Goal: Transaction & Acquisition: Book appointment/travel/reservation

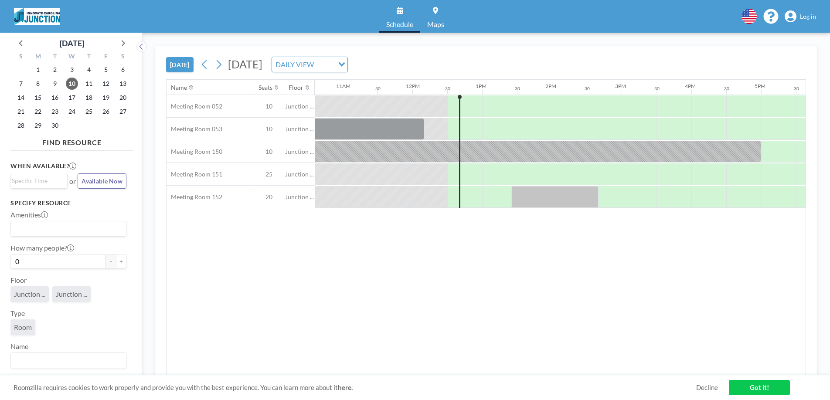
scroll to position [0, 837]
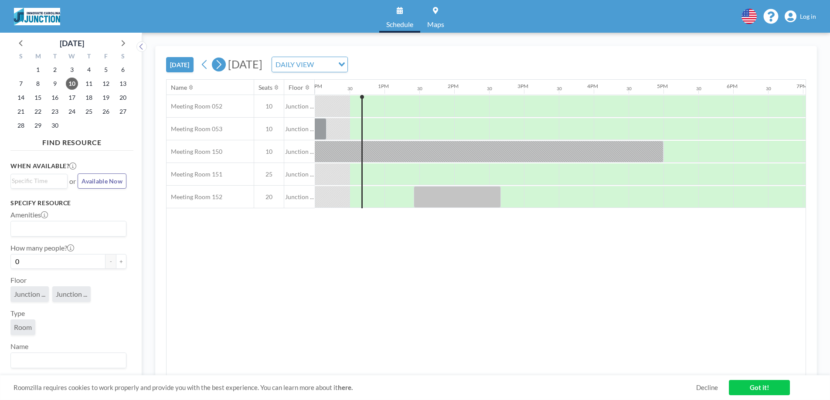
click at [222, 65] on icon at bounding box center [219, 64] width 5 height 9
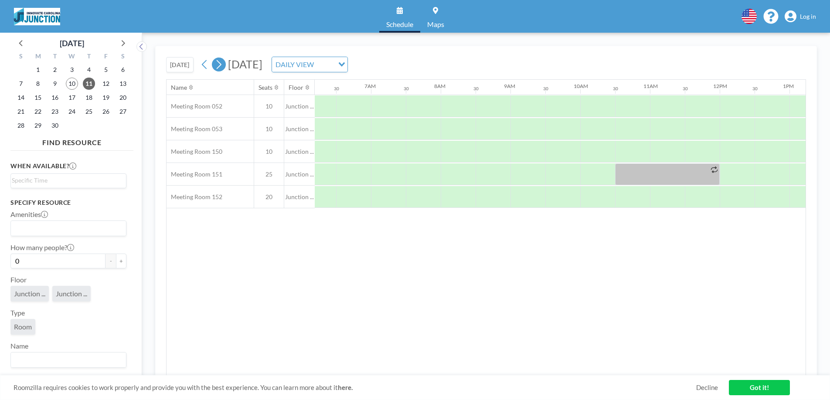
click at [216, 71] on icon at bounding box center [219, 64] width 8 height 13
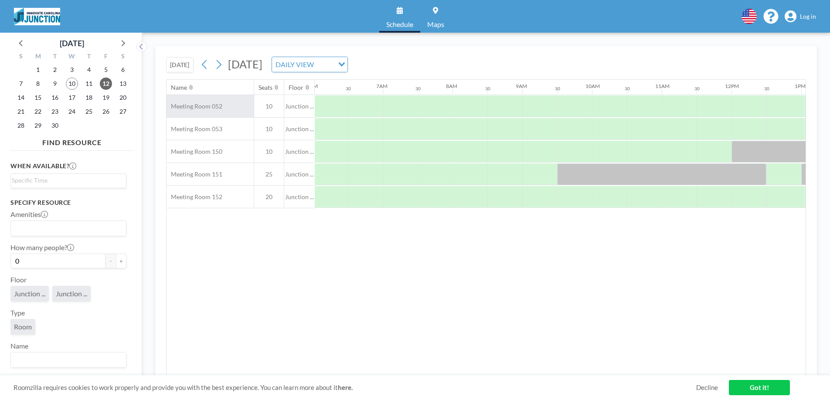
scroll to position [0, 523]
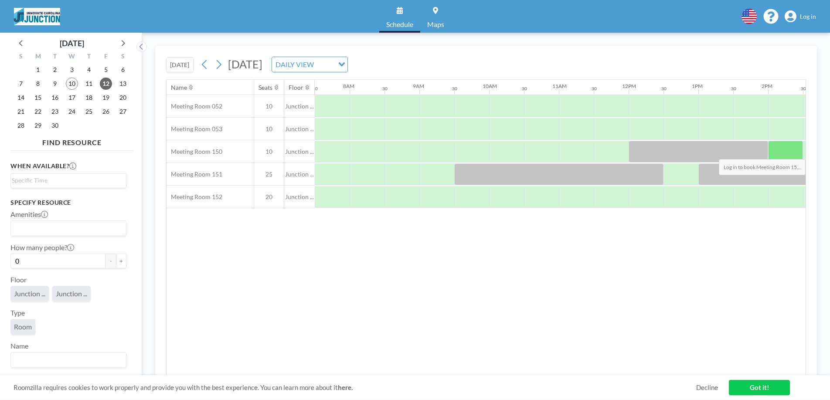
click at [774, 153] on div at bounding box center [786, 152] width 35 height 22
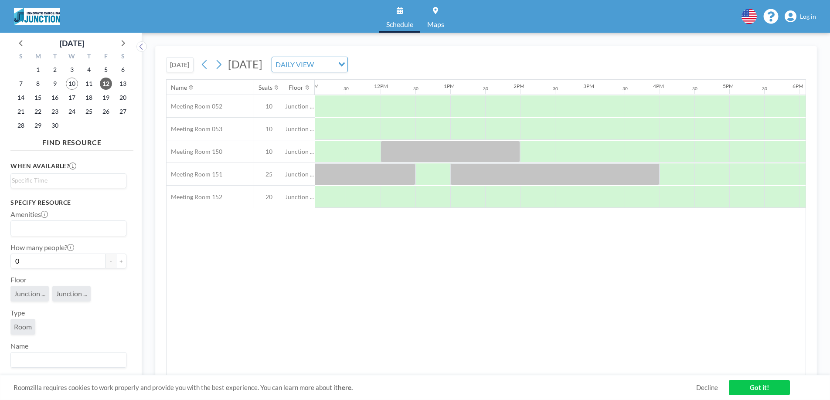
scroll to position [0, 773]
click at [581, 155] on div at bounding box center [571, 152] width 35 height 22
click at [604, 150] on div at bounding box center [606, 152] width 35 height 22
click at [609, 152] on div at bounding box center [606, 152] width 35 height 22
click at [608, 154] on div at bounding box center [606, 152] width 35 height 22
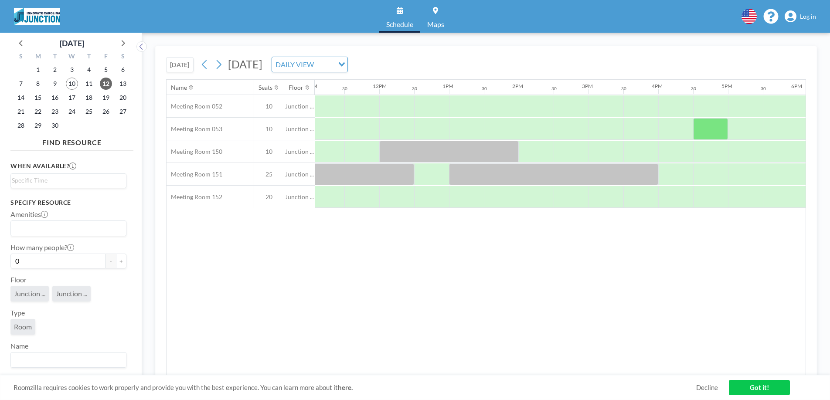
click at [803, 19] on span "Log in" at bounding box center [808, 17] width 16 height 8
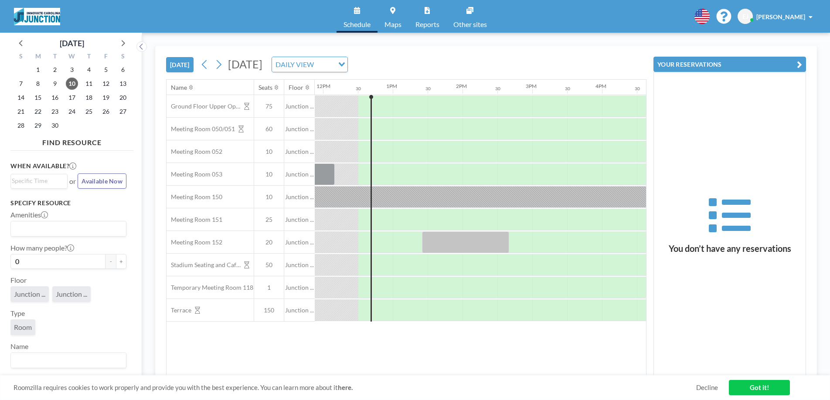
scroll to position [0, 837]
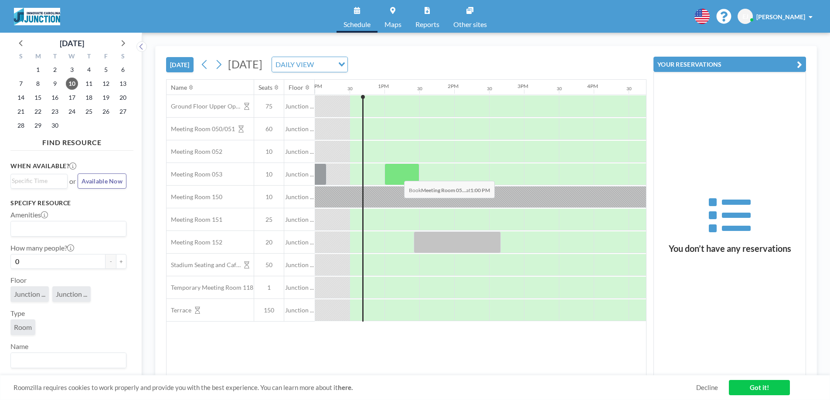
click at [397, 174] on div at bounding box center [402, 175] width 35 height 22
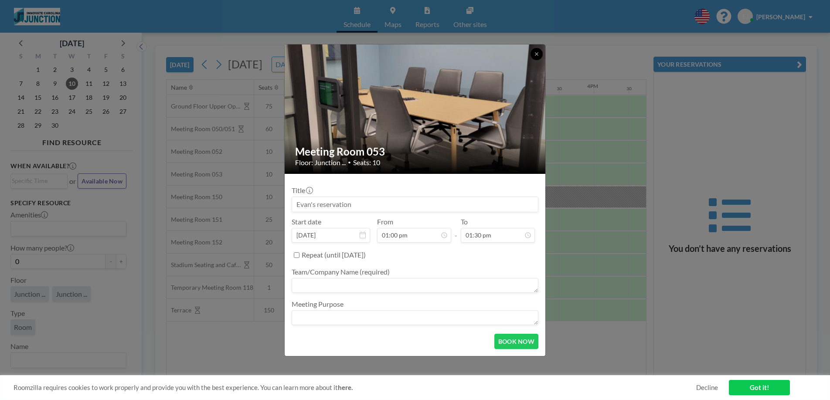
click at [541, 52] on button at bounding box center [537, 54] width 12 height 12
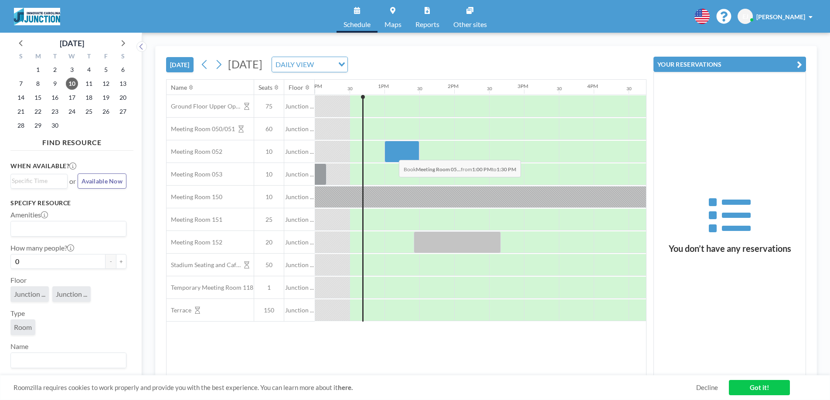
click at [392, 154] on div at bounding box center [402, 152] width 35 height 22
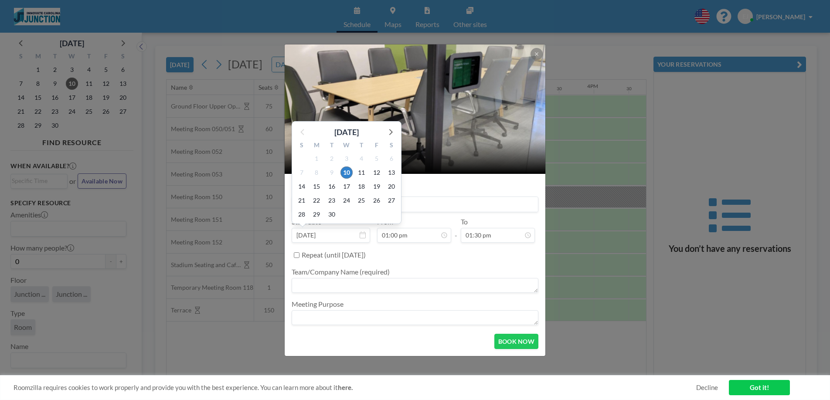
click at [315, 235] on input "Sep 10, 2025" at bounding box center [331, 235] width 79 height 15
click at [374, 175] on span "12" at bounding box center [377, 173] width 12 height 12
type input "Sep 12, 2025"
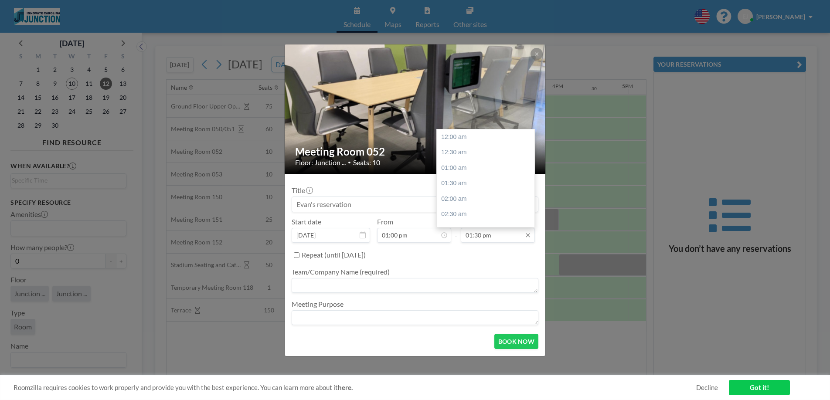
scroll to position [419, 0]
click at [463, 188] on div "03:00 pm" at bounding box center [488, 184] width 102 height 16
click at [477, 237] on input "03:00 pm" at bounding box center [498, 235] width 74 height 15
click at [465, 170] on div "04:00 pm" at bounding box center [488, 169] width 102 height 16
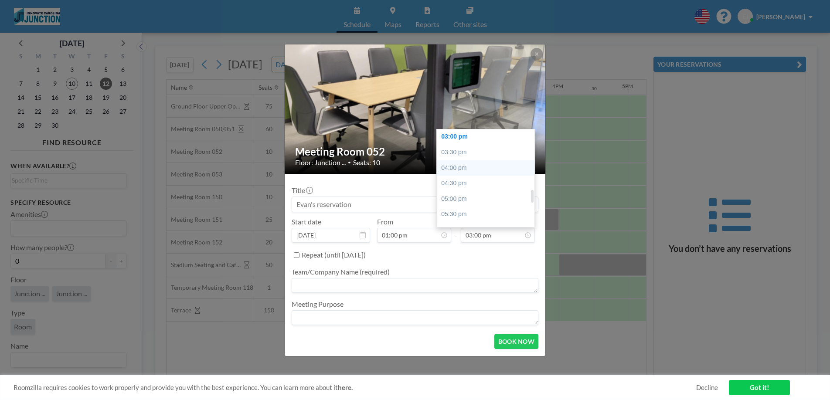
type input "04:00 pm"
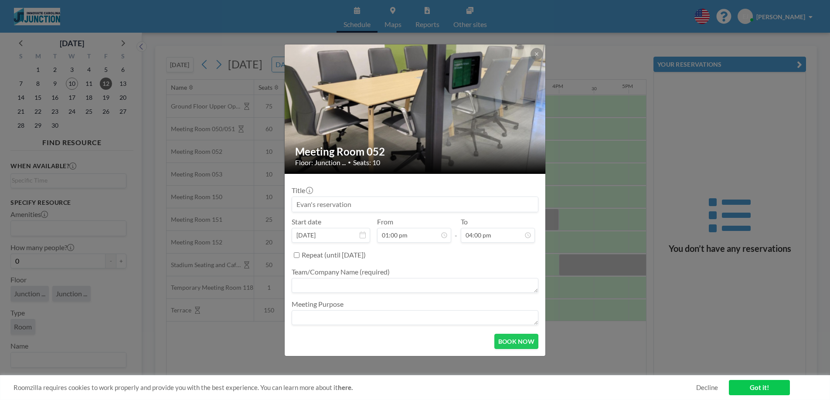
scroll to position [403, 0]
click at [512, 344] on button "BOOK NOW" at bounding box center [517, 341] width 44 height 15
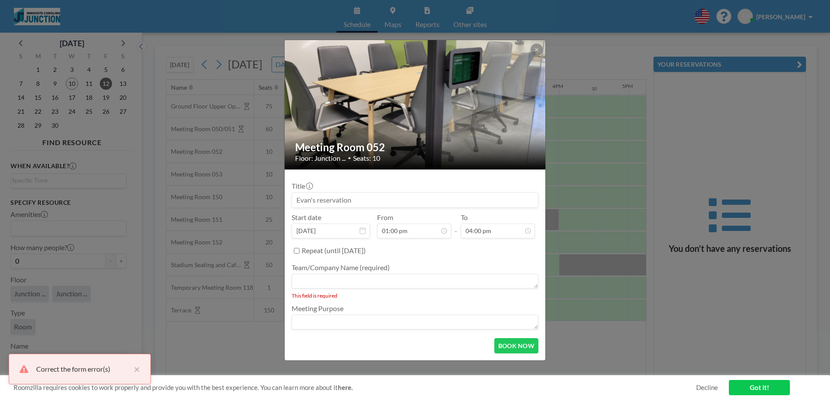
click at [401, 277] on textarea at bounding box center [415, 281] width 247 height 15
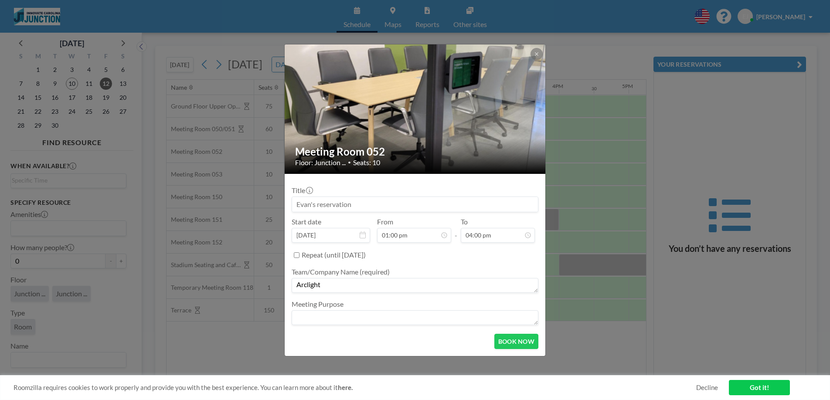
type textarea "Arclight"
click at [430, 314] on textarea at bounding box center [415, 318] width 247 height 15
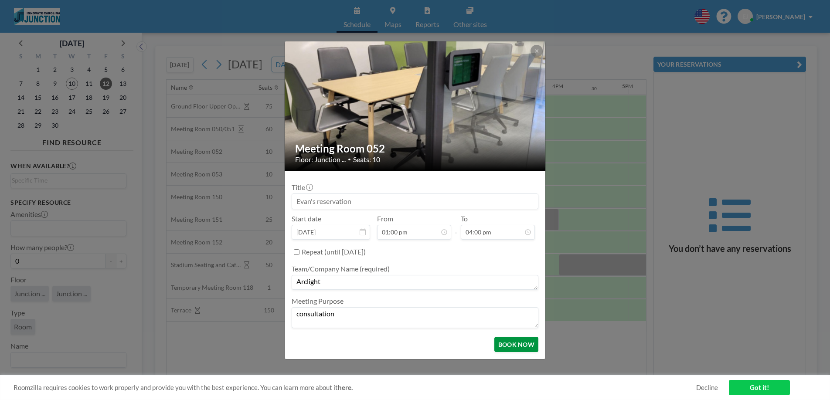
type textarea "consultation"
click at [523, 345] on button "BOOK NOW" at bounding box center [517, 344] width 44 height 15
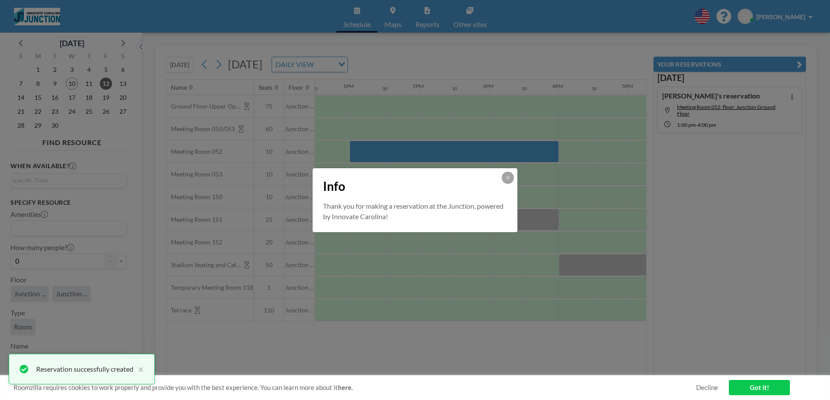
click at [513, 184] on div "Info" at bounding box center [415, 184] width 205 height 33
click at [510, 178] on icon at bounding box center [508, 177] width 5 height 5
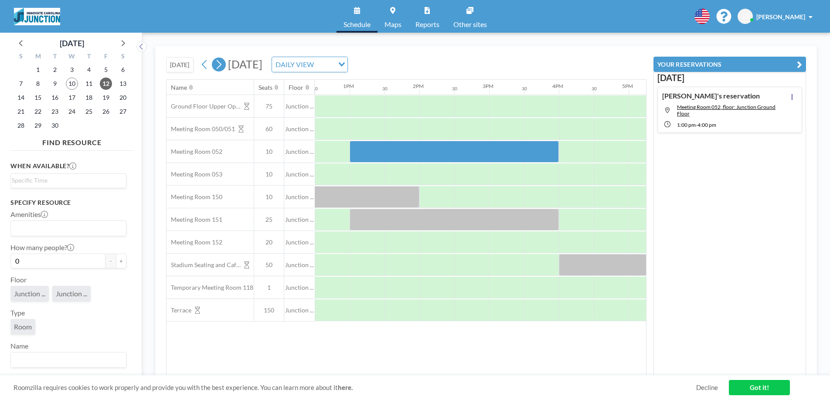
click at [223, 63] on icon at bounding box center [219, 64] width 8 height 13
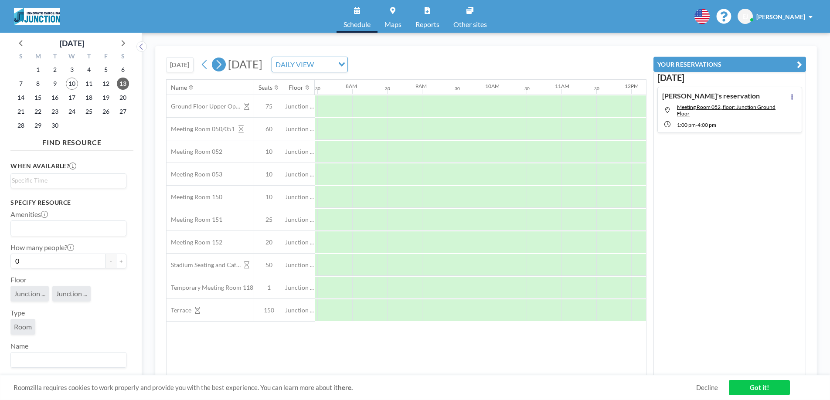
scroll to position [0, 523]
click at [223, 61] on icon at bounding box center [219, 64] width 8 height 13
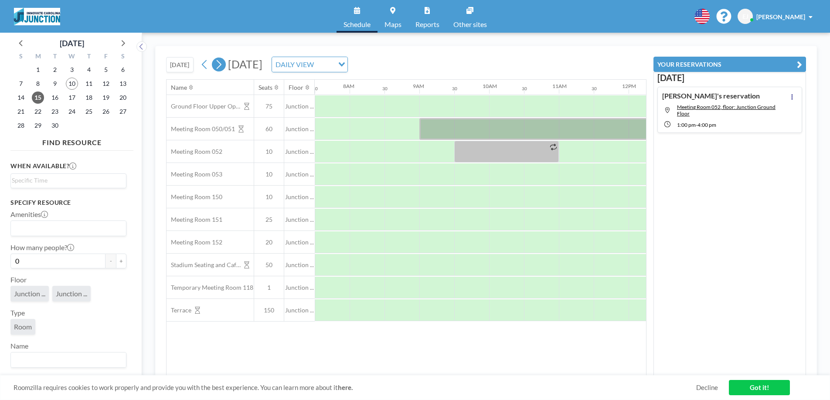
click at [218, 65] on icon at bounding box center [219, 64] width 8 height 13
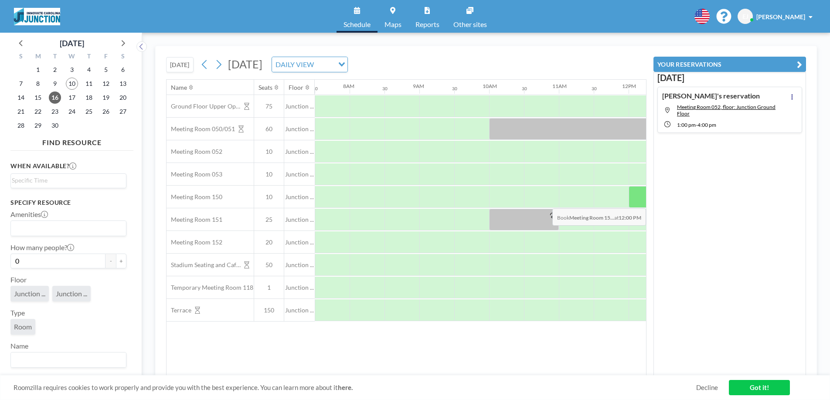
click at [637, 202] on div at bounding box center [646, 197] width 35 height 22
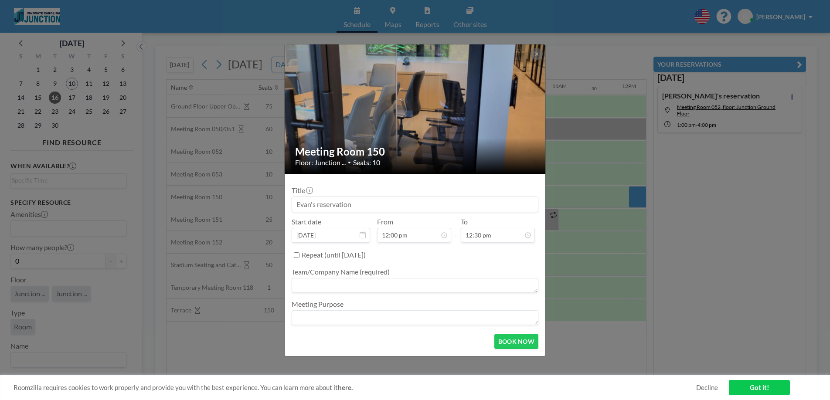
click at [381, 203] on input at bounding box center [415, 204] width 246 height 15
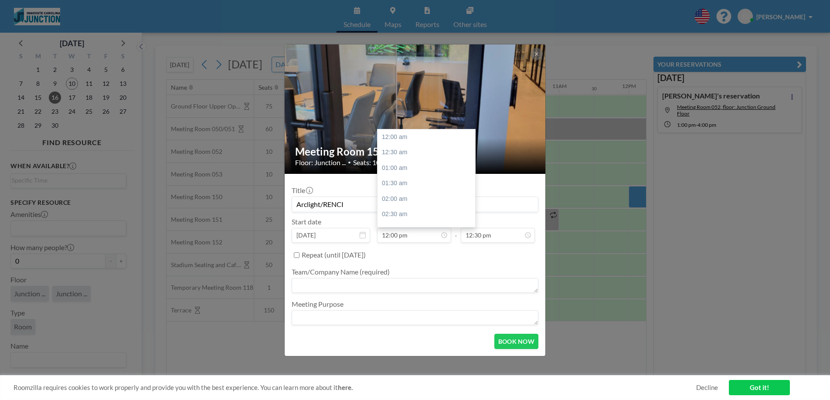
scroll to position [372, 0]
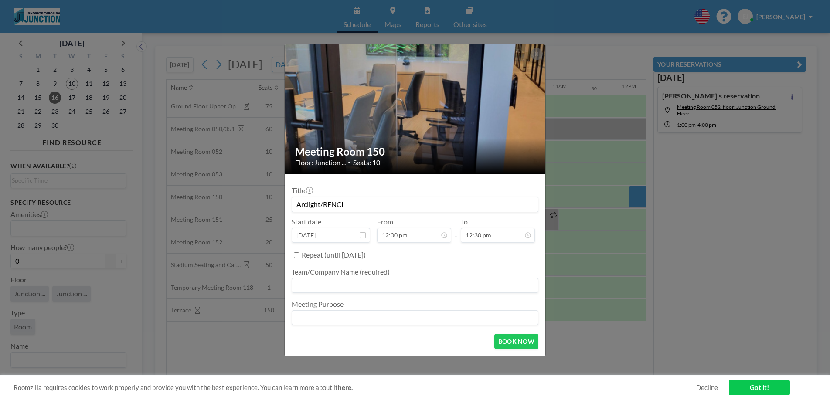
type input "Arclight/RENCI"
click at [374, 283] on textarea at bounding box center [415, 285] width 247 height 15
type textarea "Arclight"
click at [335, 318] on textarea at bounding box center [415, 318] width 247 height 15
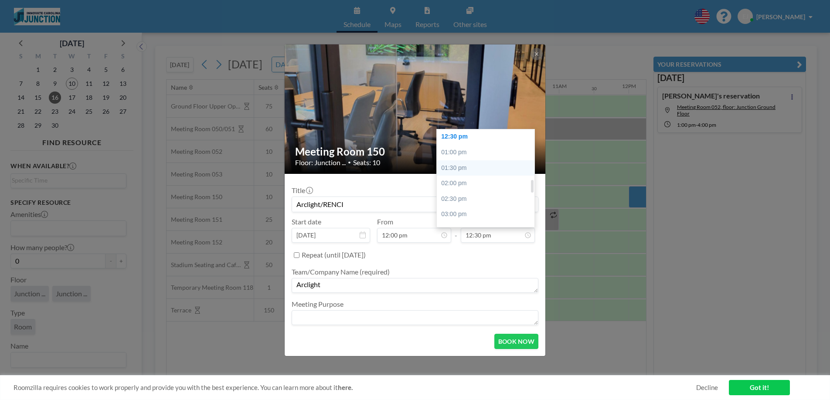
click at [469, 164] on div "01:30 pm" at bounding box center [488, 169] width 102 height 16
type input "01:30 pm"
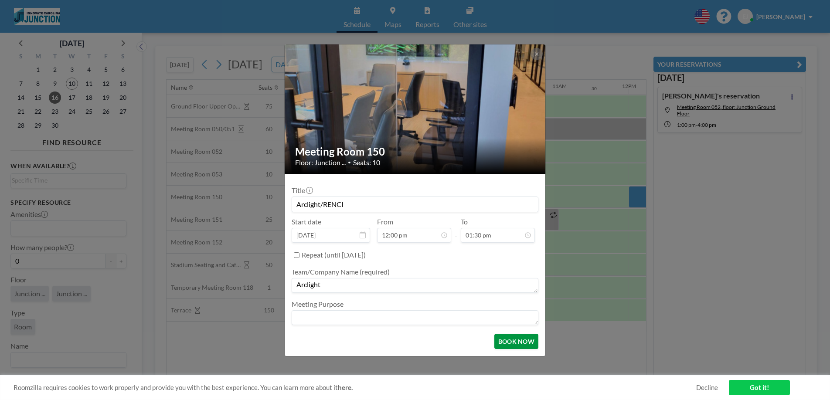
click at [508, 344] on button "BOOK NOW" at bounding box center [517, 341] width 44 height 15
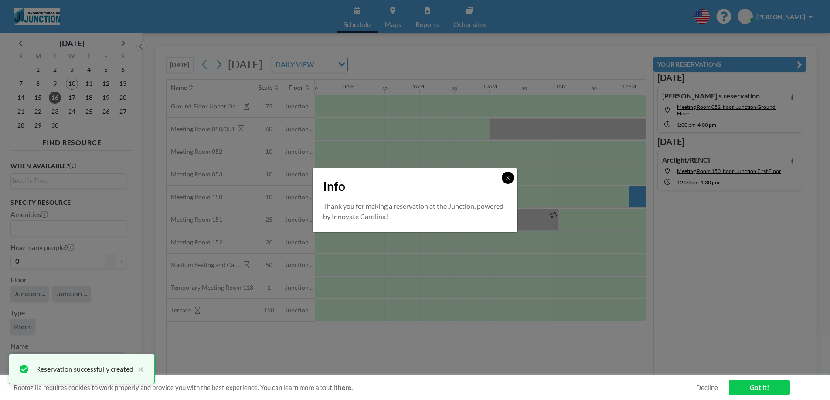
click at [510, 176] on icon at bounding box center [508, 177] width 5 height 5
